Goal: Task Accomplishment & Management: Use online tool/utility

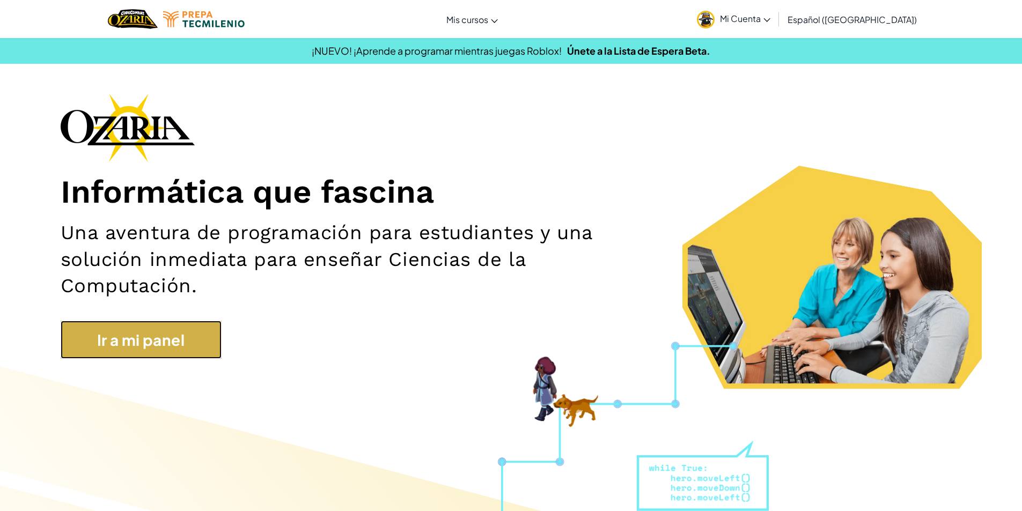
click at [136, 340] on link "Ir a mi panel" at bounding box center [141, 340] width 161 height 39
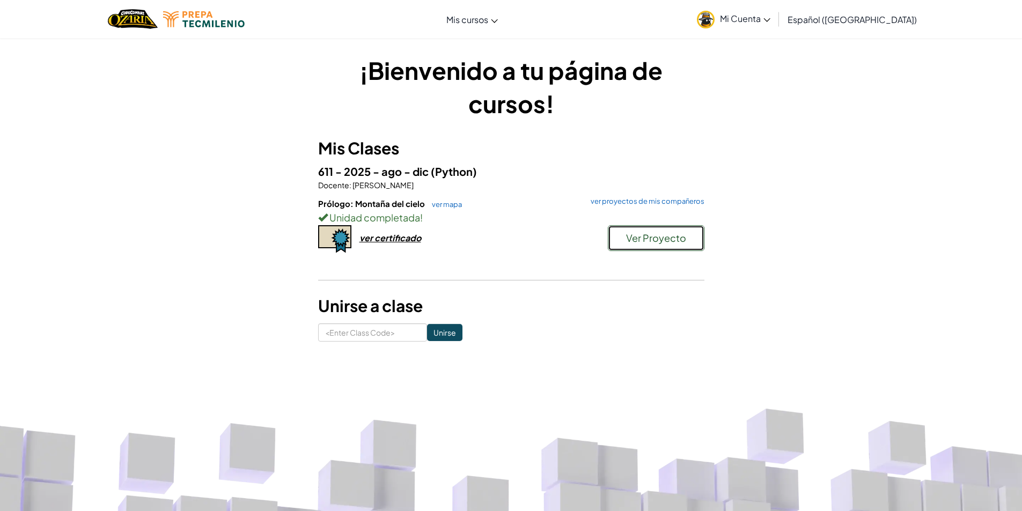
click at [667, 233] on span "Ver Proyecto" at bounding box center [656, 238] width 60 height 12
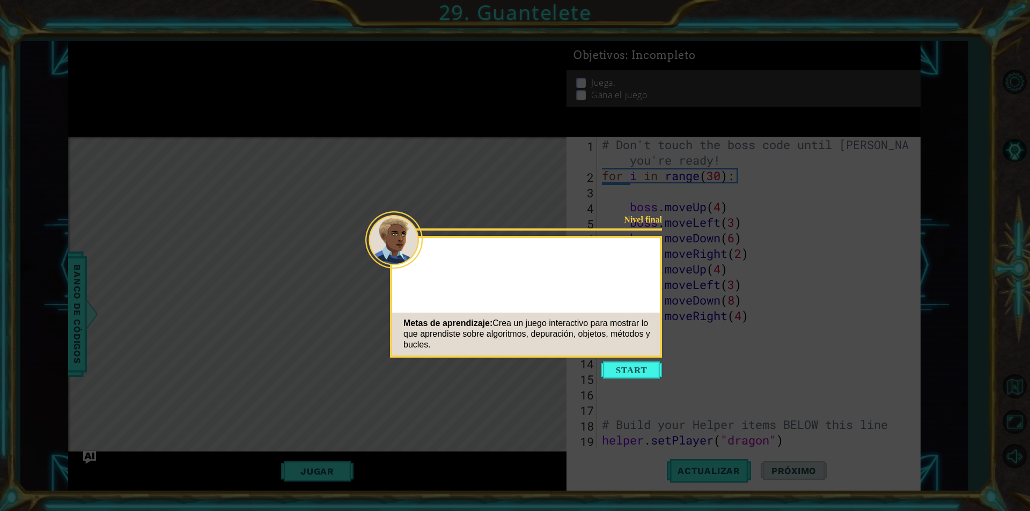
scroll to position [934, 0]
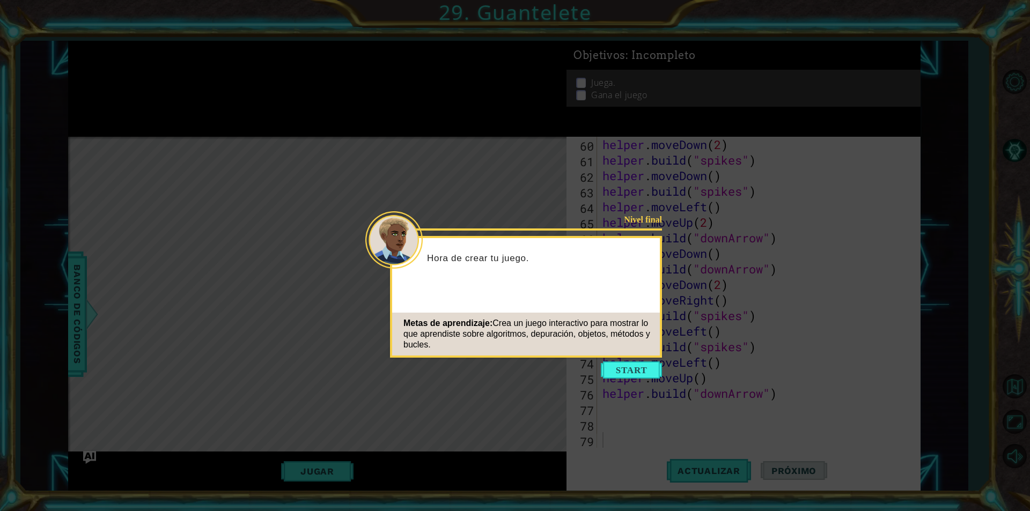
click at [640, 361] on icon at bounding box center [515, 255] width 1030 height 511
click at [634, 373] on button "Start" at bounding box center [631, 370] width 61 height 17
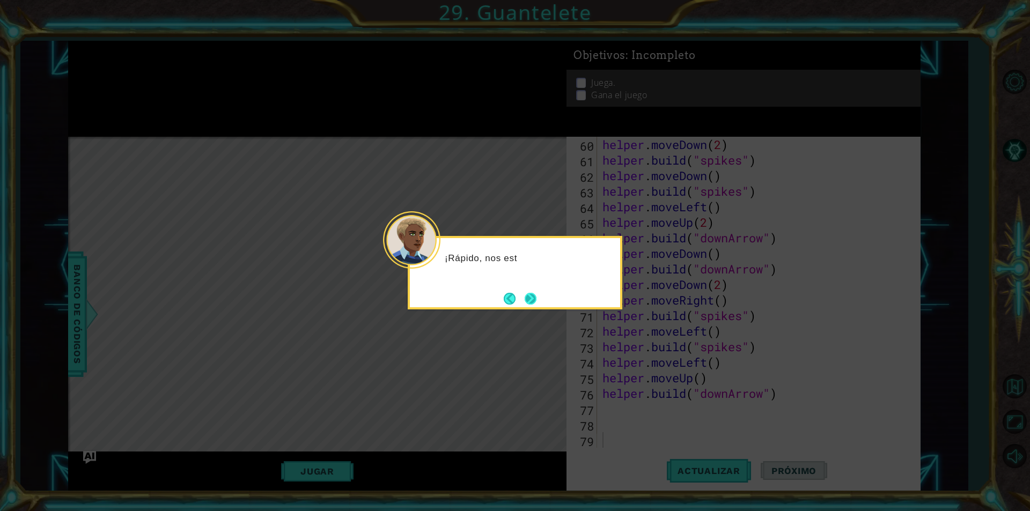
click at [531, 295] on button "Next" at bounding box center [530, 298] width 17 height 17
click at [531, 295] on button "Next" at bounding box center [530, 298] width 19 height 19
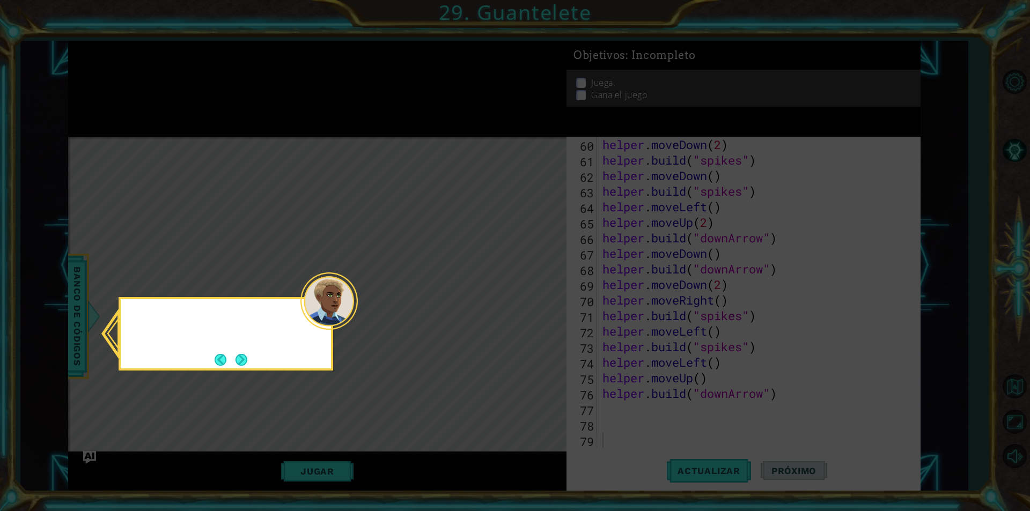
click at [531, 295] on icon at bounding box center [515, 255] width 1030 height 511
click at [231, 358] on button "Back" at bounding box center [225, 360] width 21 height 12
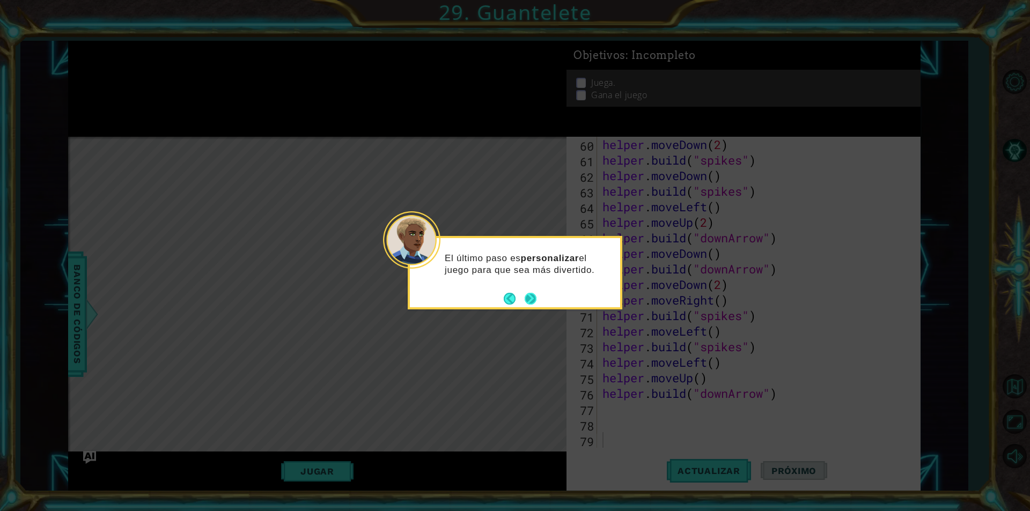
click at [538, 305] on button "Next" at bounding box center [530, 298] width 13 height 13
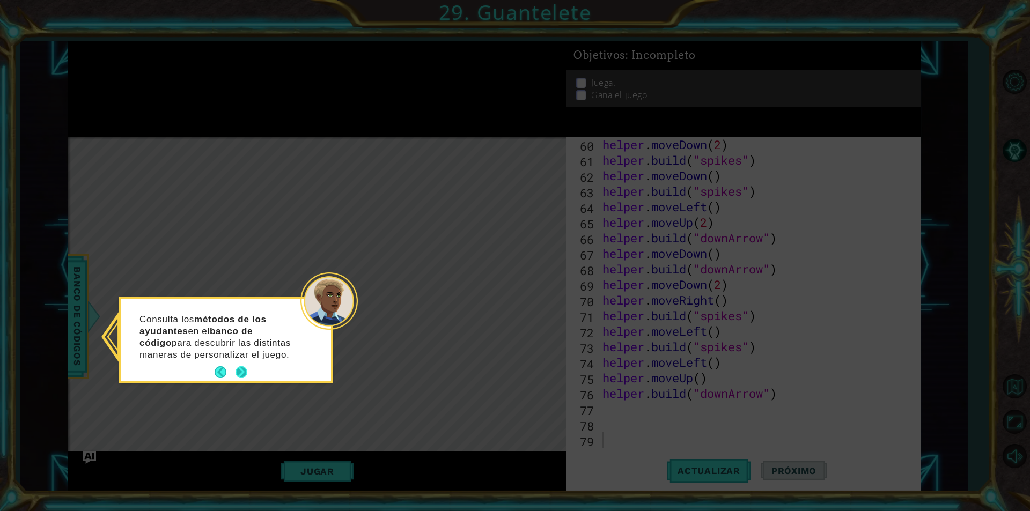
click at [244, 368] on button "Next" at bounding box center [241, 372] width 18 height 18
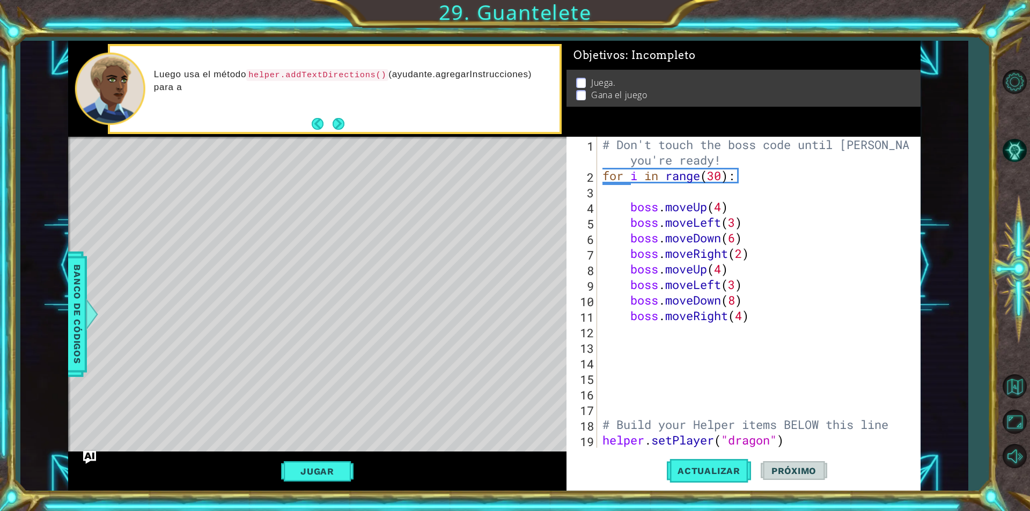
scroll to position [0, 0]
drag, startPoint x: 855, startPoint y: 185, endPoint x: 736, endPoint y: 171, distance: 120.5
click at [736, 171] on div "# Don't touch the boss code until [PERSON_NAME] says you're ready! for i in ran…" at bounding box center [757, 316] width 314 height 358
click at [725, 175] on div "# Don't touch the boss code until [PERSON_NAME] says you're ready! for i in ran…" at bounding box center [757, 316] width 314 height 358
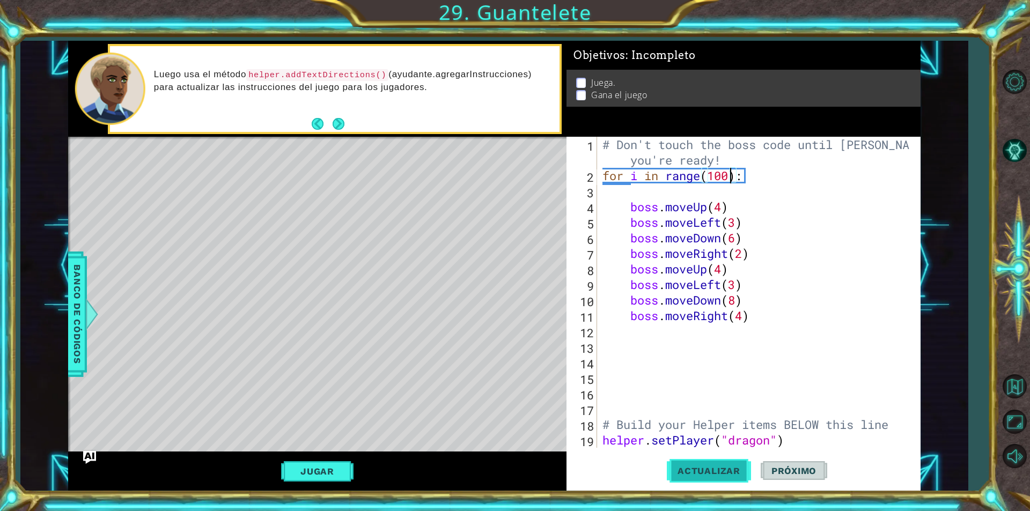
type textarea "for i in range(100):"
click at [693, 466] on span "Actualizar" at bounding box center [709, 471] width 84 height 11
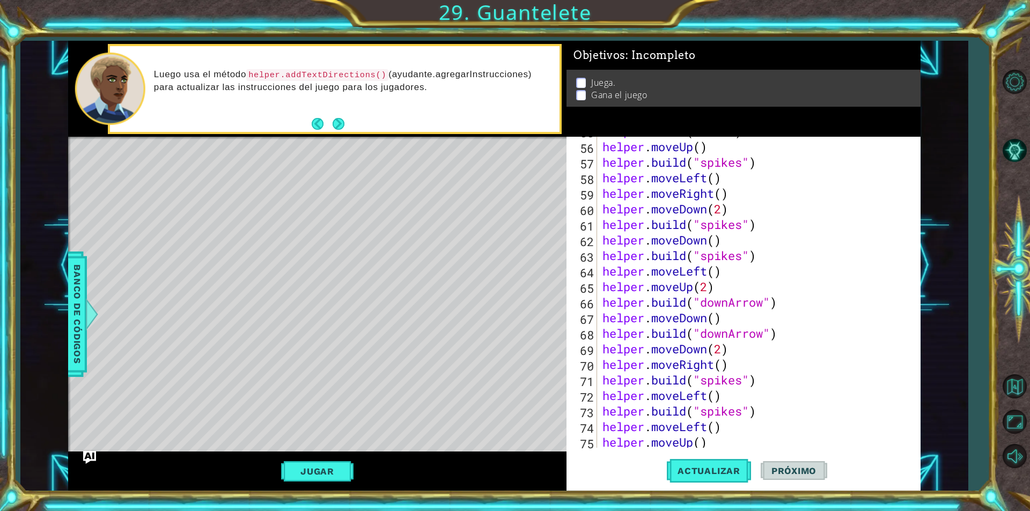
scroll to position [934, 0]
